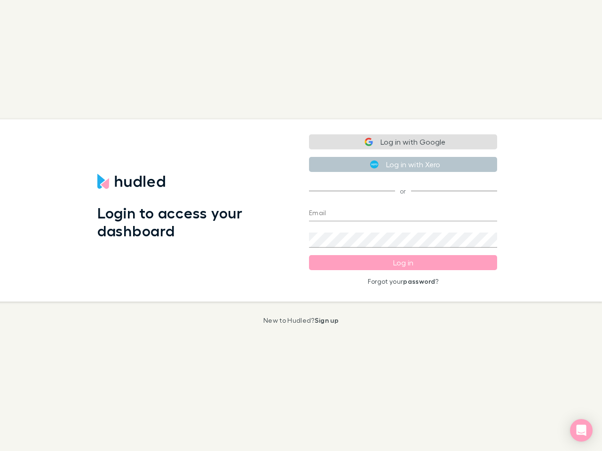
click at [301, 226] on div "Login to access your dashboard" at bounding box center [196, 210] width 212 height 182
click at [403, 142] on button "Log in with Google" at bounding box center [403, 141] width 188 height 15
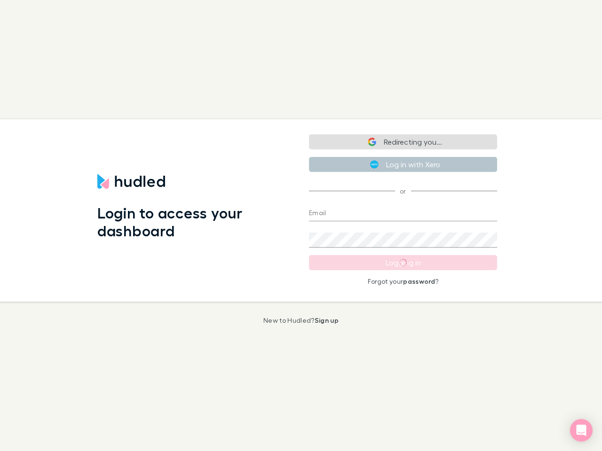
click at [403, 165] on button "Log in with Xero" at bounding box center [403, 164] width 188 height 15
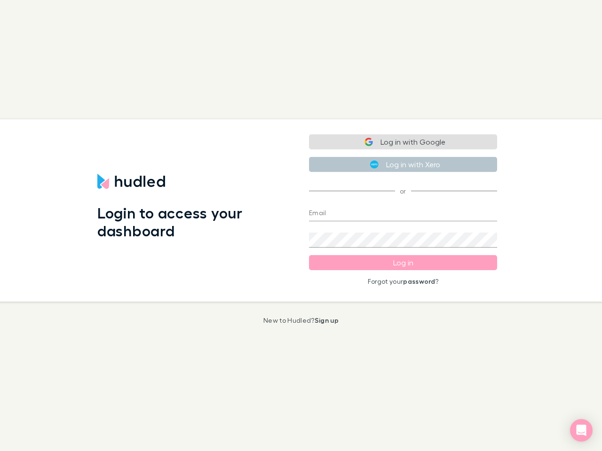
click at [403, 214] on input "Email" at bounding box center [403, 213] width 188 height 15
click at [403, 263] on form "Email Password Log in Forgot your password ?" at bounding box center [403, 242] width 188 height 87
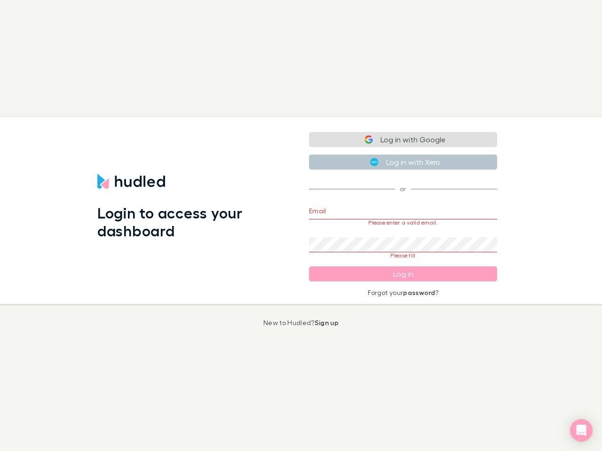
click at [581, 431] on icon "Open Intercom Messenger" at bounding box center [581, 430] width 10 height 11
